Goal: Task Accomplishment & Management: Use online tool/utility

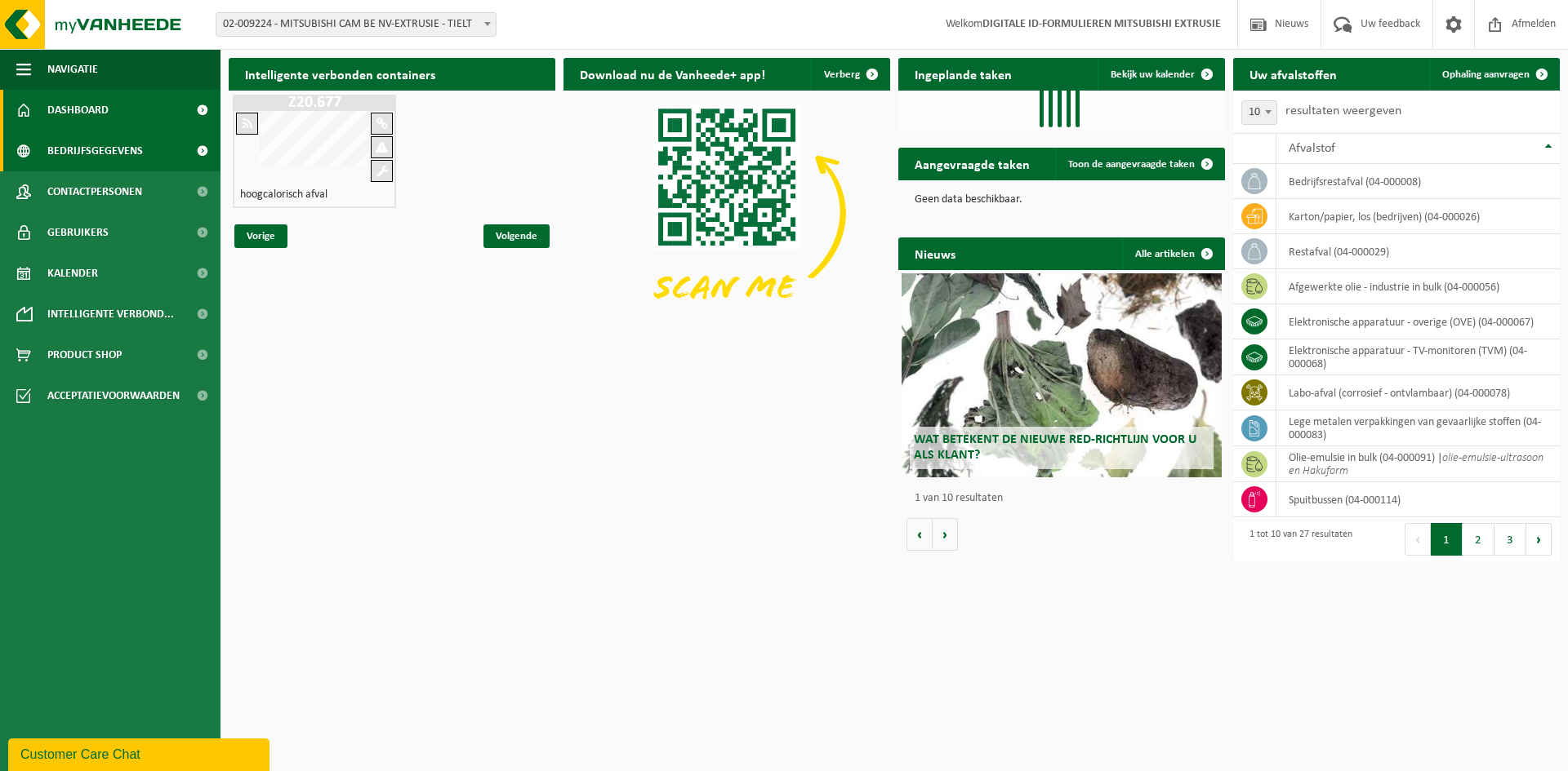
click at [70, 140] on span "Bedrijfsgegevens" at bounding box center [95, 151] width 95 height 41
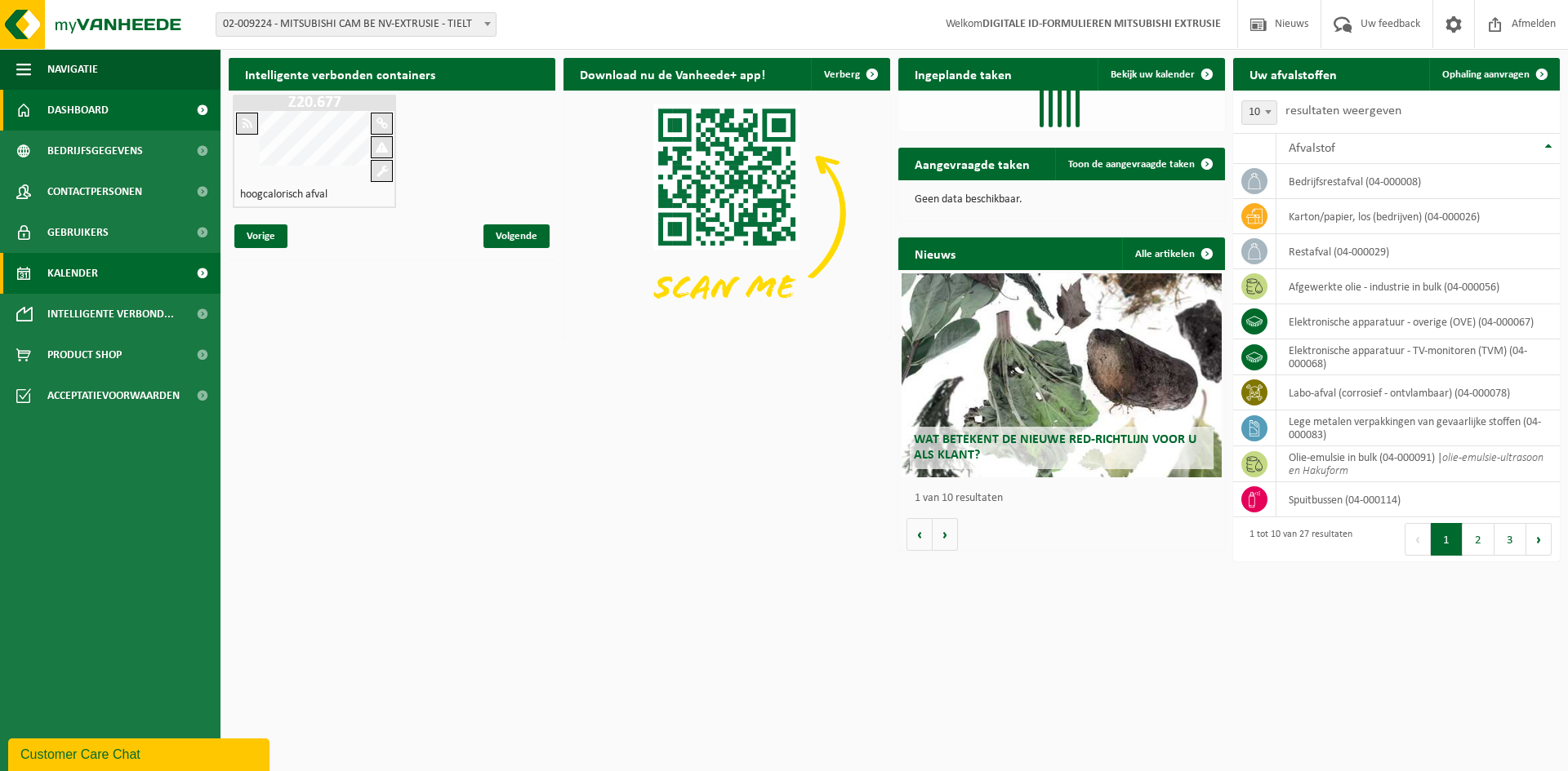
click at [52, 271] on span "Kalender" at bounding box center [73, 273] width 50 height 41
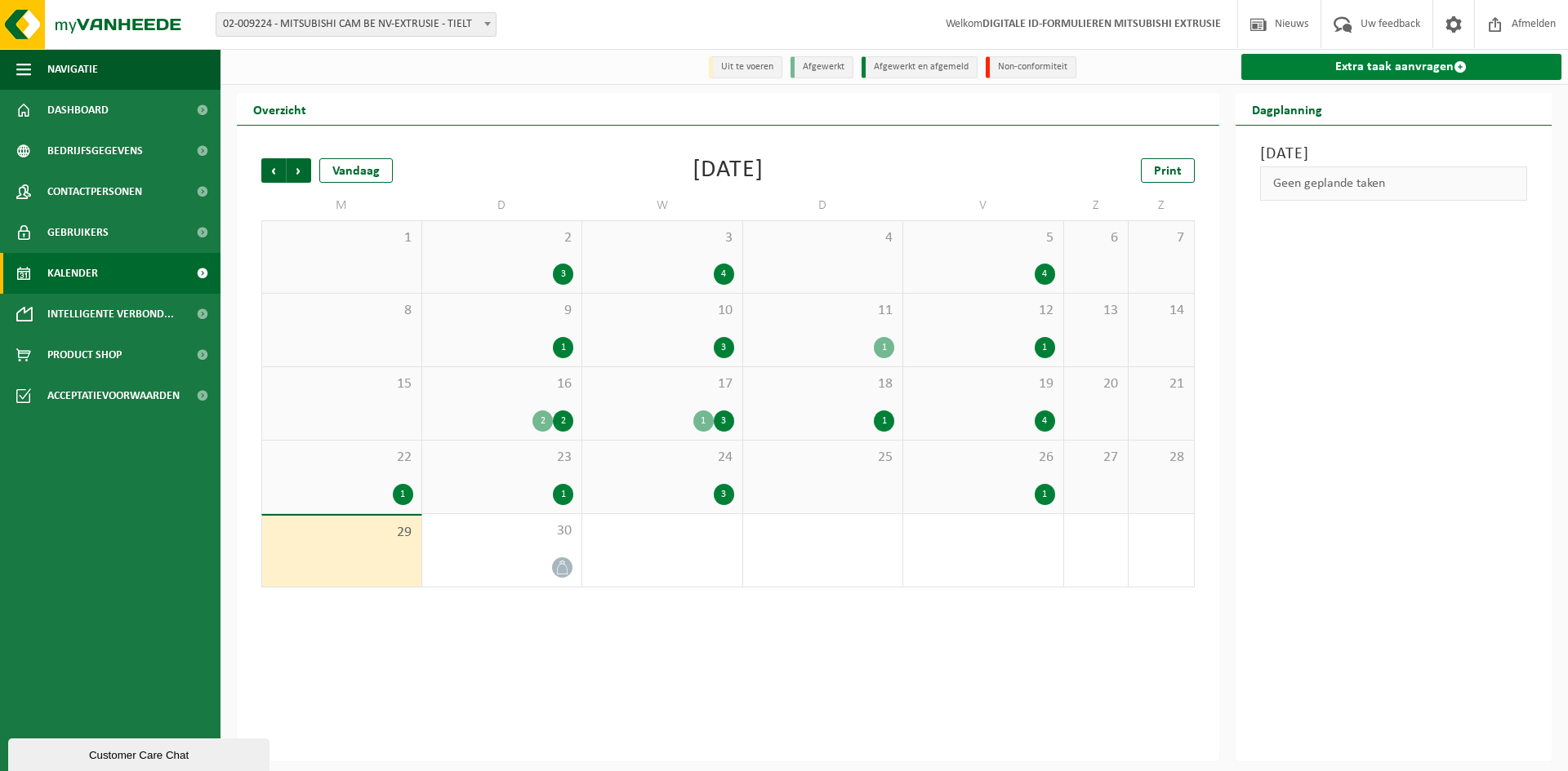
click at [1447, 64] on link "Extra taak aanvragen" at bounding box center [1401, 67] width 321 height 26
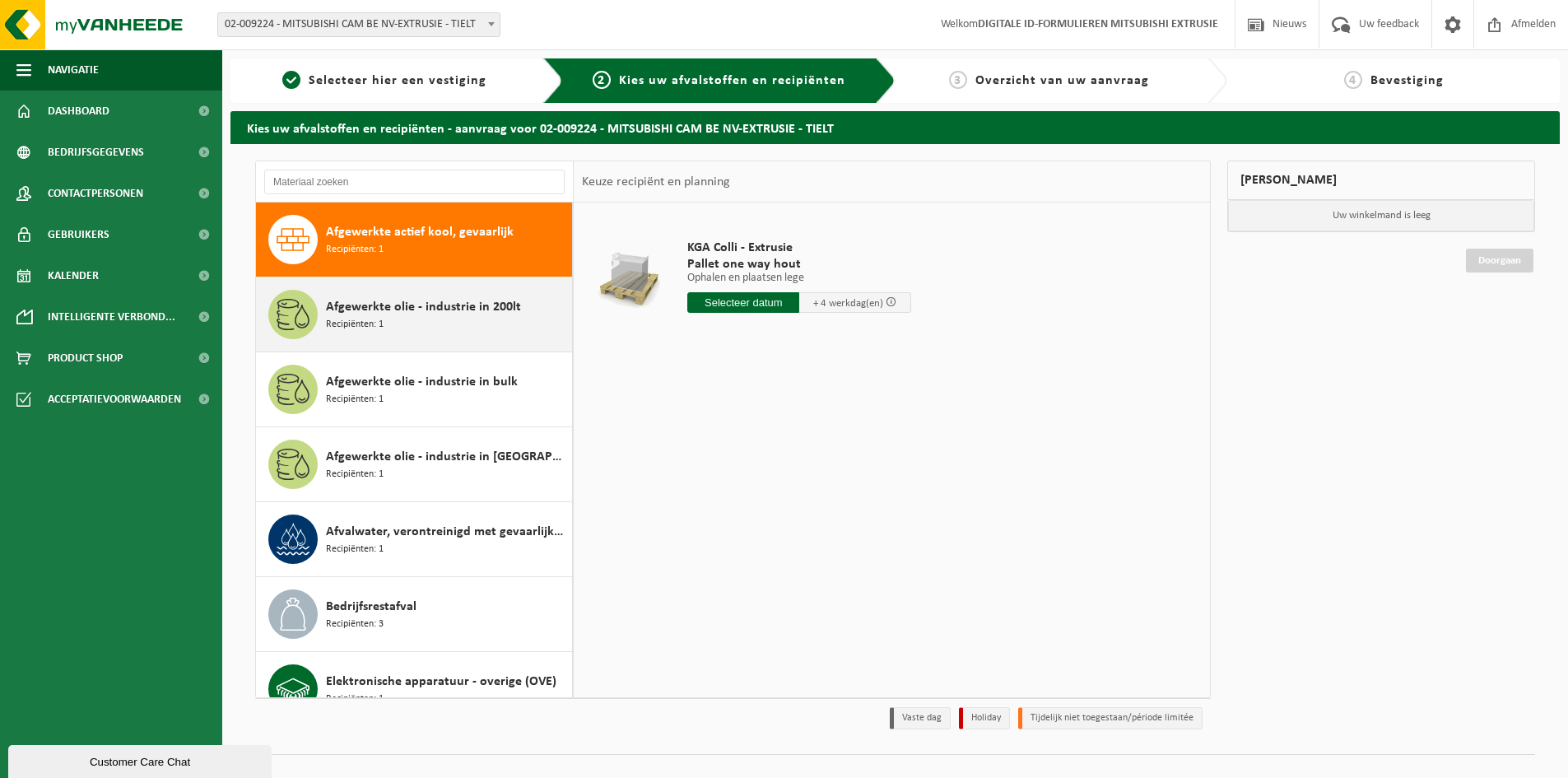
click at [420, 309] on span "Afgewerkte olie - industrie in 200lt" at bounding box center [423, 307] width 195 height 20
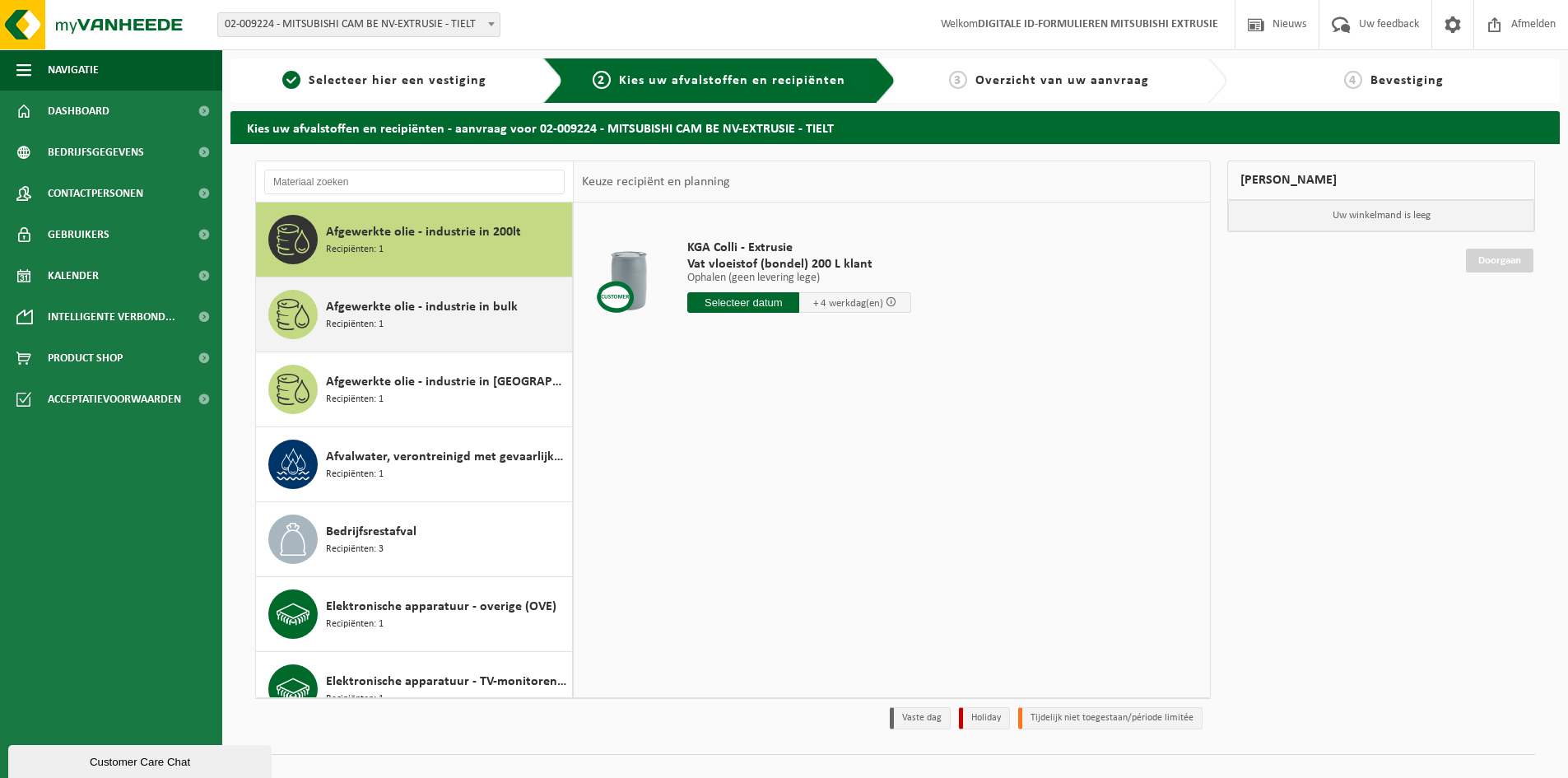
click at [421, 333] on div "Afgewerkte olie - industrie in bulk Recipiënten: 1" at bounding box center [447, 314] width 242 height 50
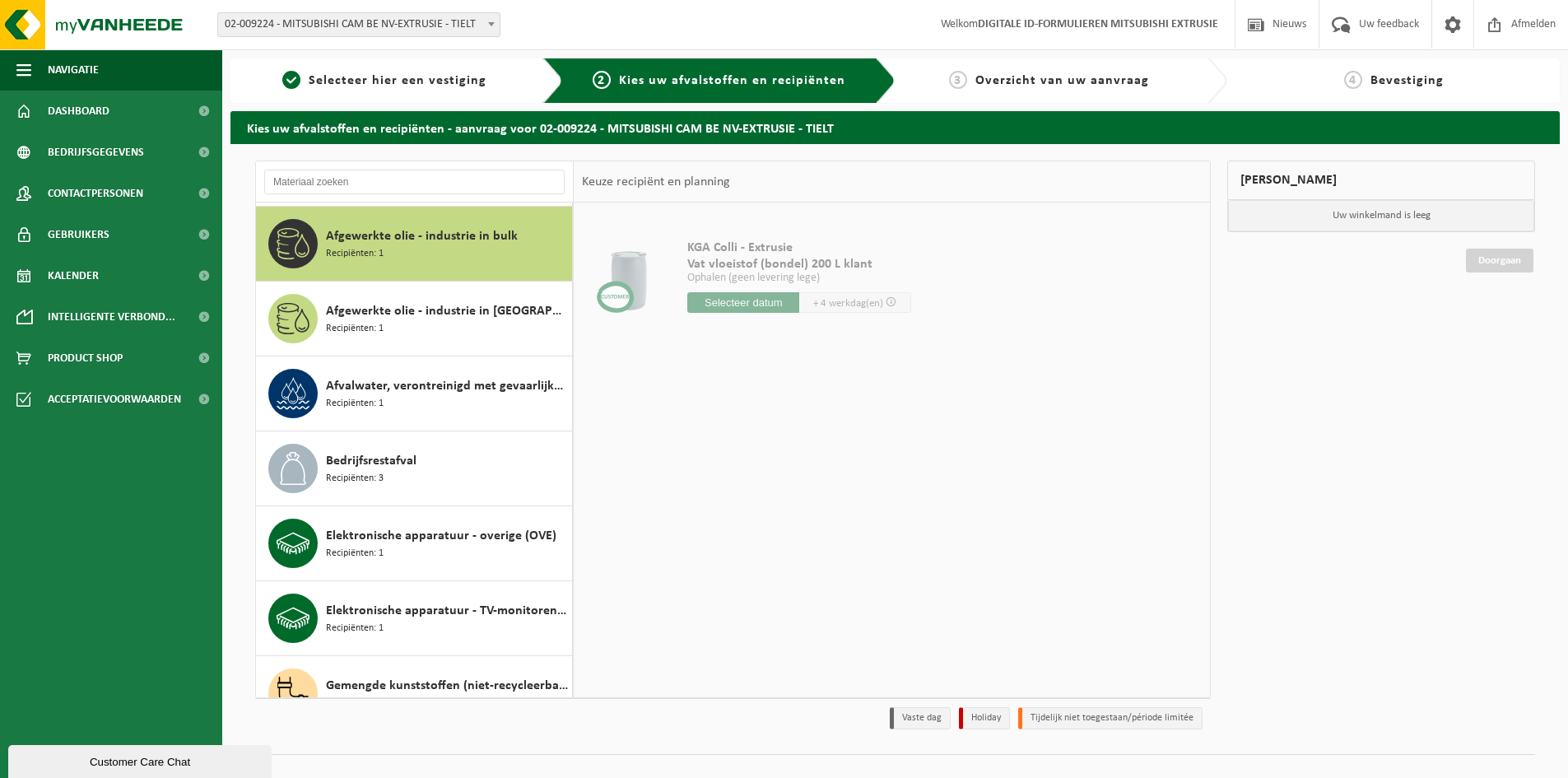
scroll to position [150, 0]
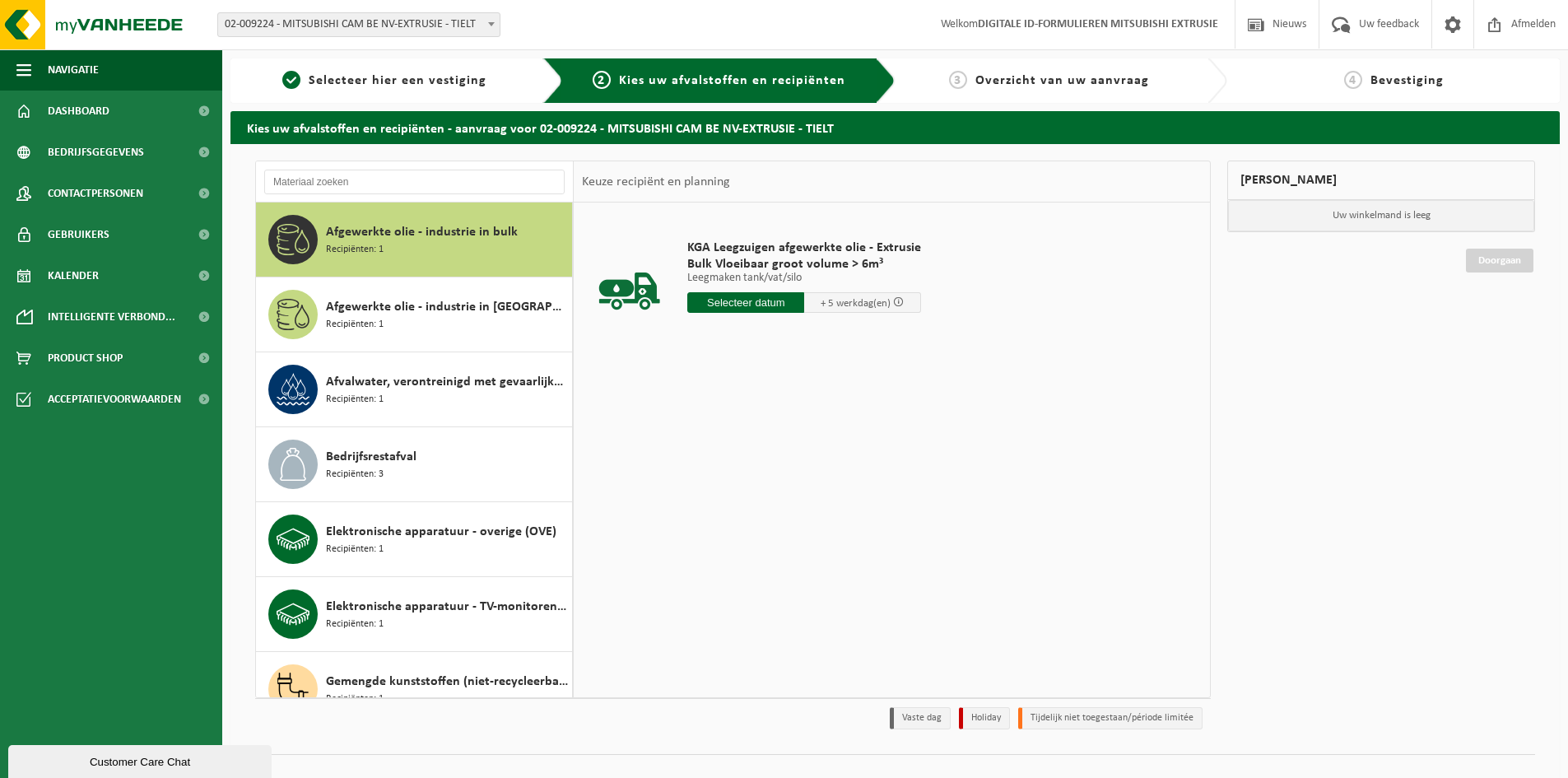
click at [744, 306] on input "text" at bounding box center [746, 303] width 117 height 21
click at [732, 496] on div "30" at bounding box center [731, 501] width 29 height 26
type input "Van 2025-09-30"
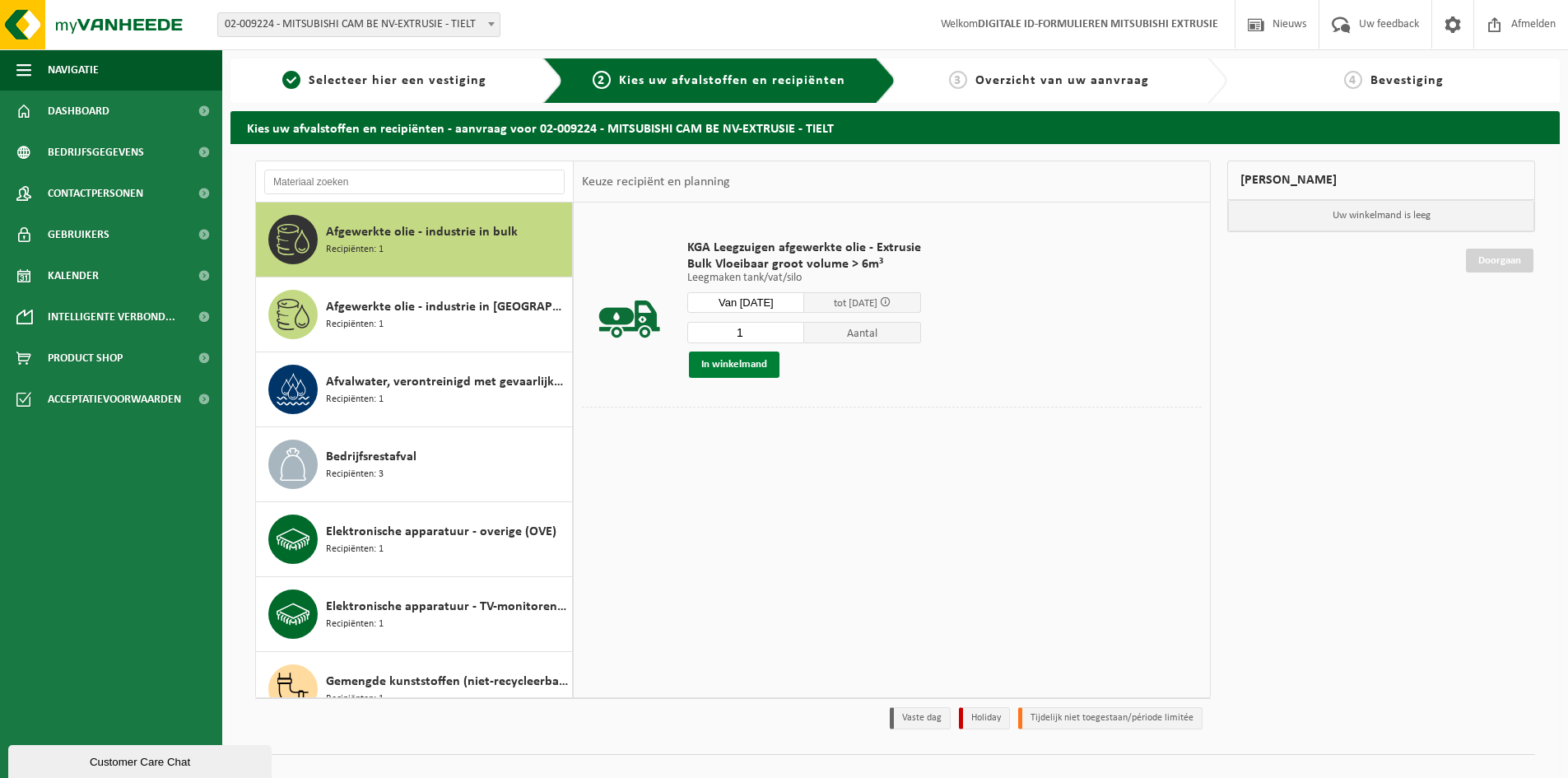
click at [736, 362] on button "In winkelmand" at bounding box center [735, 365] width 90 height 26
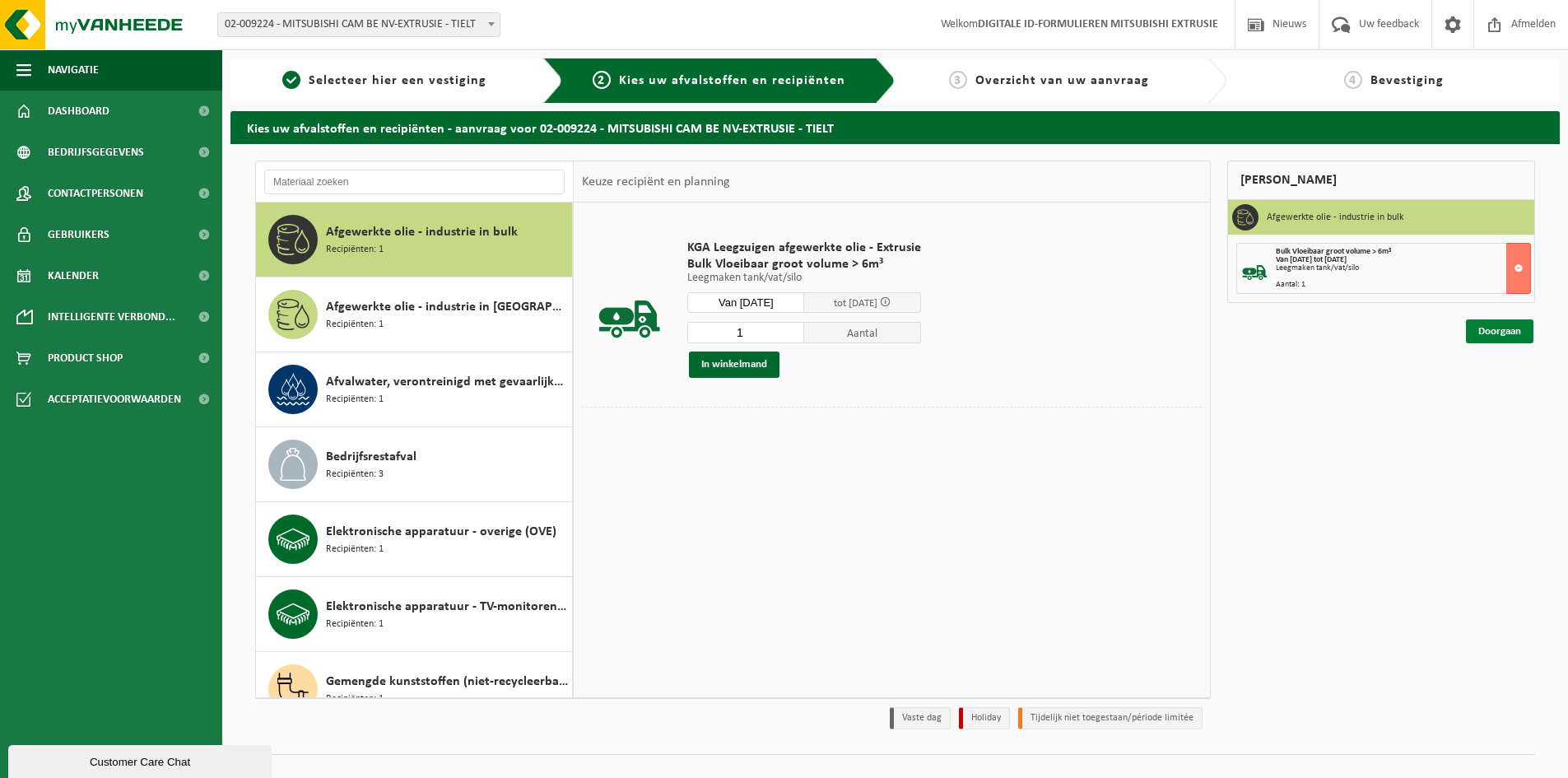
click at [1488, 331] on link "Doorgaan" at bounding box center [1500, 331] width 68 height 24
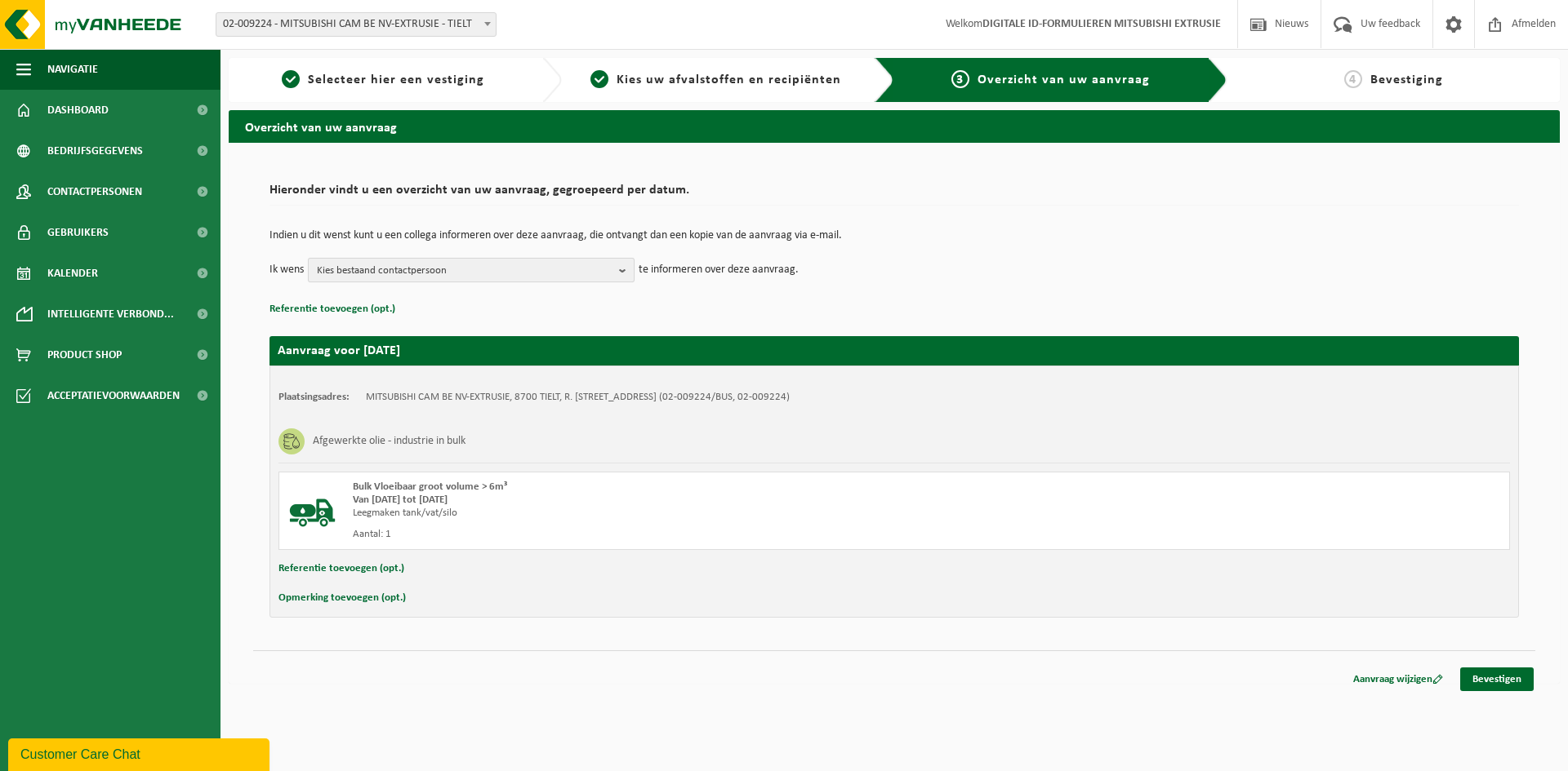
click at [583, 266] on span "Kies bestaand contactpersoon" at bounding box center [465, 270] width 296 height 24
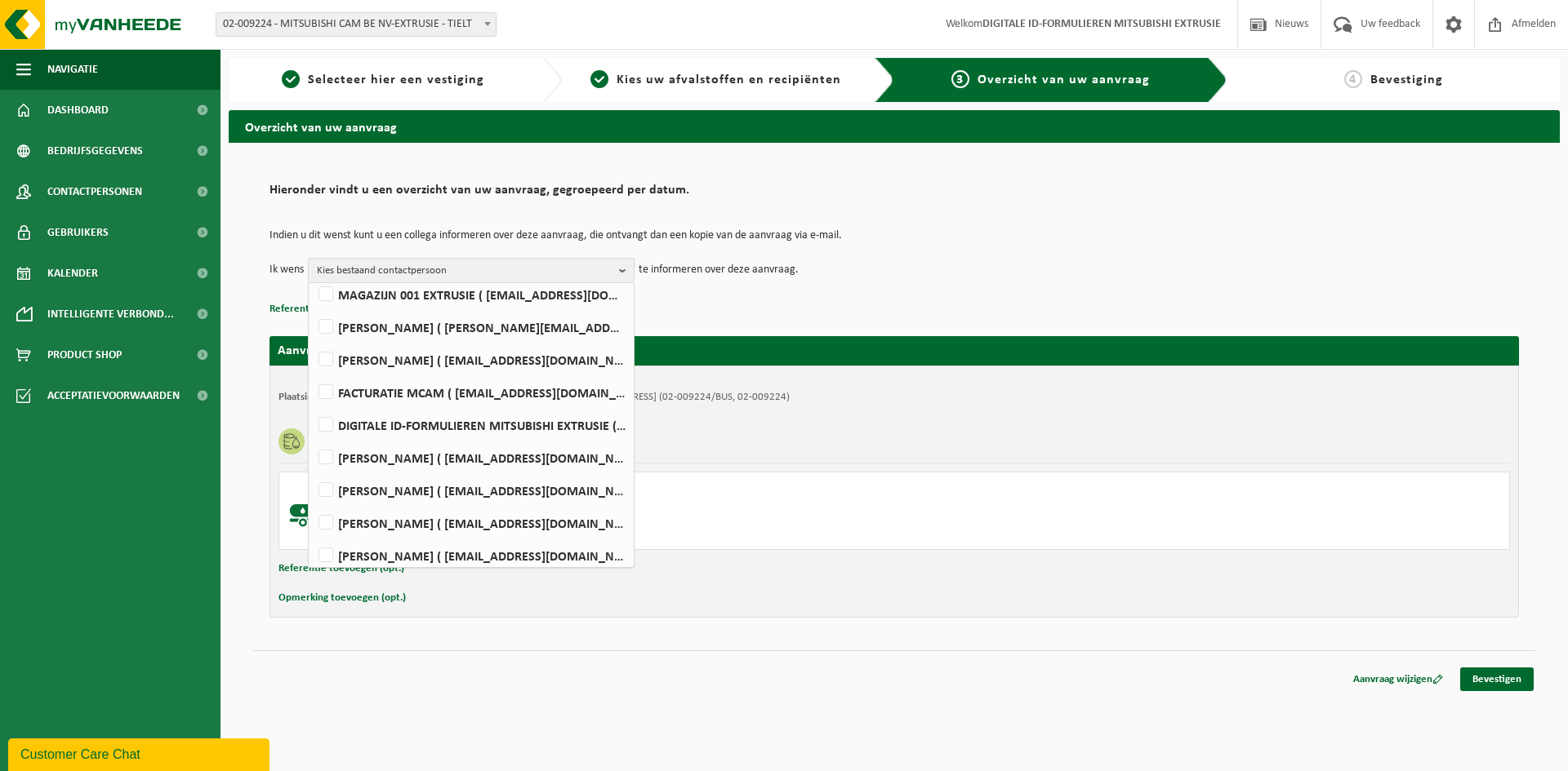
scroll to position [368, 0]
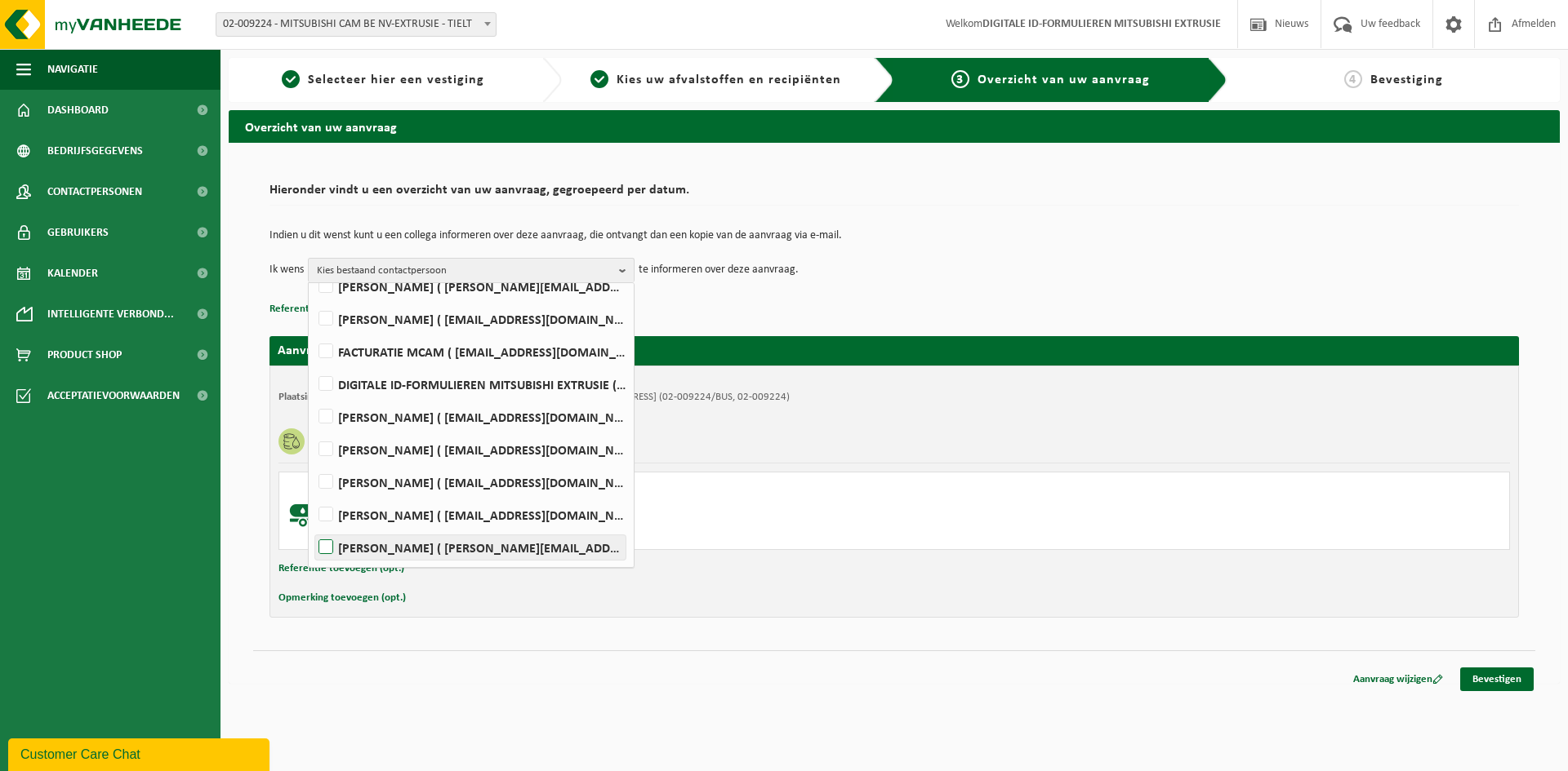
click at [322, 548] on label "Kris Willaert ( kris.willaert@mcgc.com )" at bounding box center [470, 547] width 311 height 24
click at [312, 527] on input "Kris Willaert ( kris.willaert@mcgc.com )" at bounding box center [312, 527] width 1 height 1
checkbox input "true"
click at [1514, 678] on link "Bevestigen" at bounding box center [1496, 679] width 74 height 23
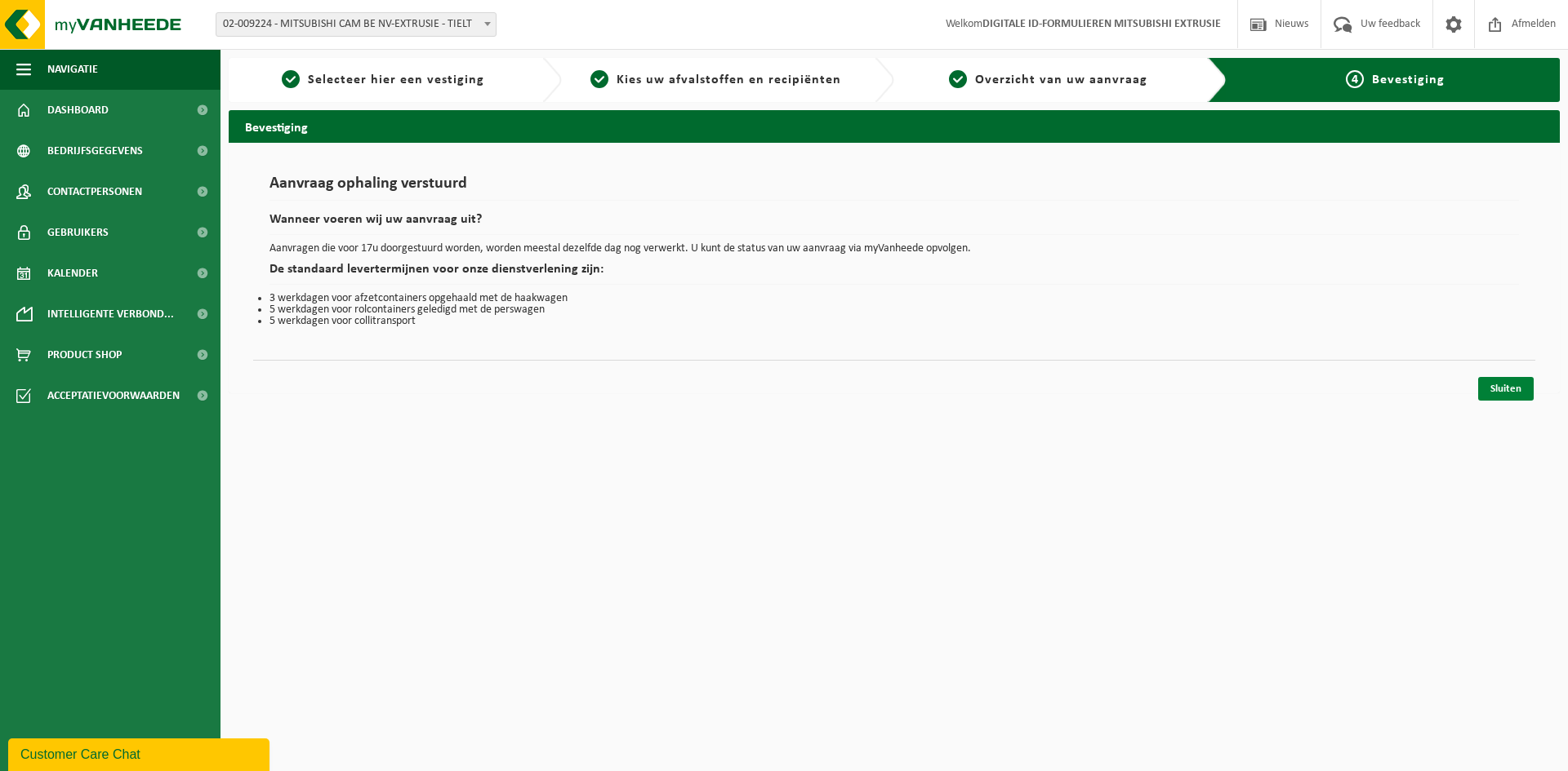
click at [1505, 392] on link "Sluiten" at bounding box center [1506, 388] width 56 height 23
